Goal: Task Accomplishment & Management: Manage account settings

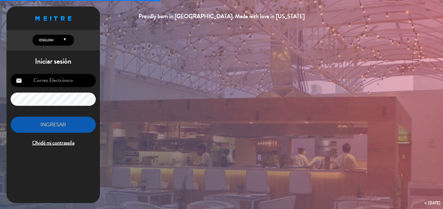
type input "[EMAIL_ADDRESS][DOMAIN_NAME]"
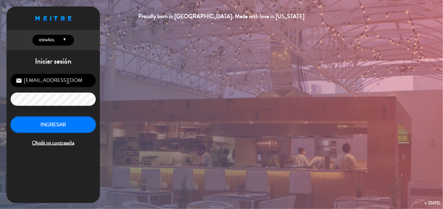
click at [61, 125] on button "INGRESAR" at bounding box center [53, 125] width 85 height 16
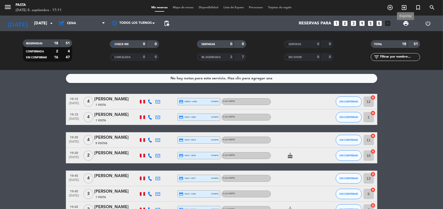
click at [406, 24] on span "print" at bounding box center [406, 23] width 6 height 6
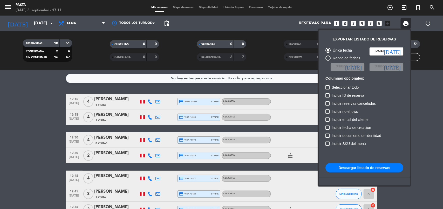
click at [367, 169] on button "Descargar listado de reservas" at bounding box center [364, 167] width 78 height 9
click at [38, 125] on div at bounding box center [221, 104] width 443 height 209
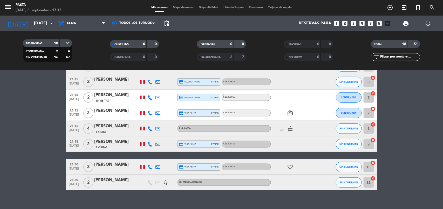
scroll to position [222, 0]
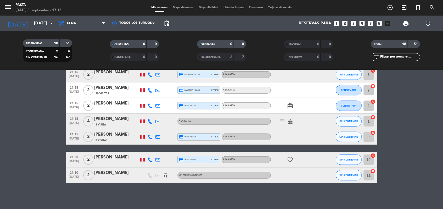
click at [283, 118] on icon "subject" at bounding box center [282, 121] width 6 height 6
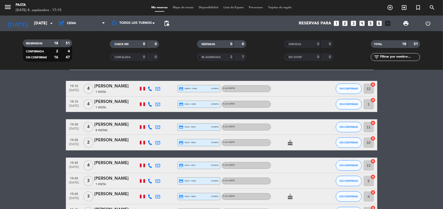
scroll to position [0, 0]
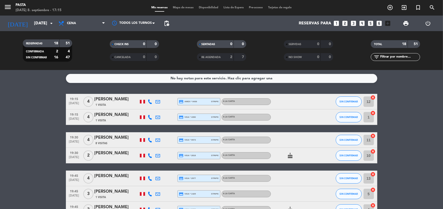
click at [429, 21] on icon "power_settings_new" at bounding box center [428, 23] width 6 height 6
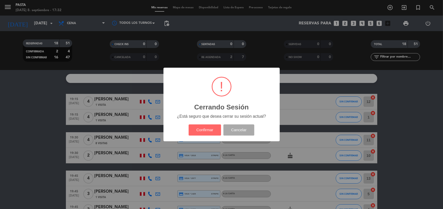
click at [175, 136] on div "? ! i Cerrando Sesión × ¿Está seguro que desea cerrar su sesión actual? Confirm…" at bounding box center [221, 105] width 116 height 74
click at [214, 128] on button "Confirmar" at bounding box center [205, 130] width 32 height 11
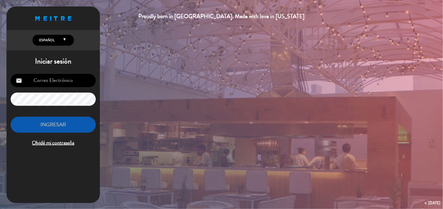
type input "[EMAIL_ADDRESS][DOMAIN_NAME]"
